Goal: Use online tool/utility: Utilize a website feature to perform a specific function

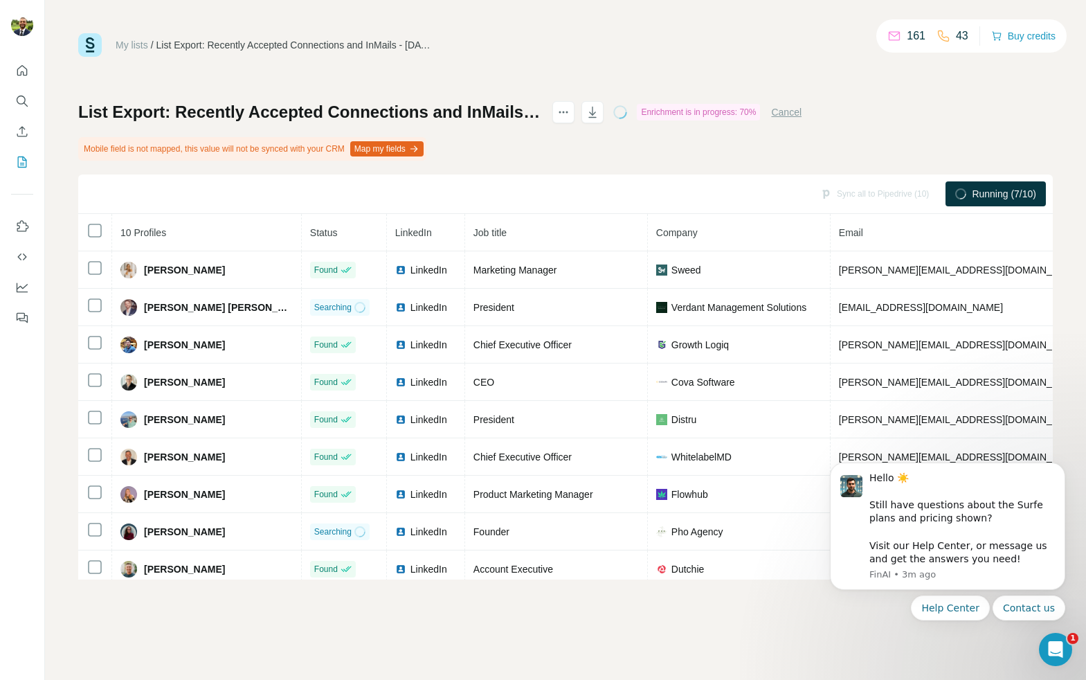
click at [395, 147] on button "Map my fields" at bounding box center [386, 148] width 73 height 15
